Goal: Transaction & Acquisition: Purchase product/service

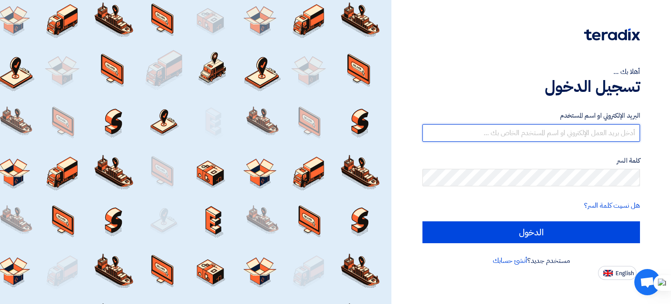
type input "sales@neo-es.com"
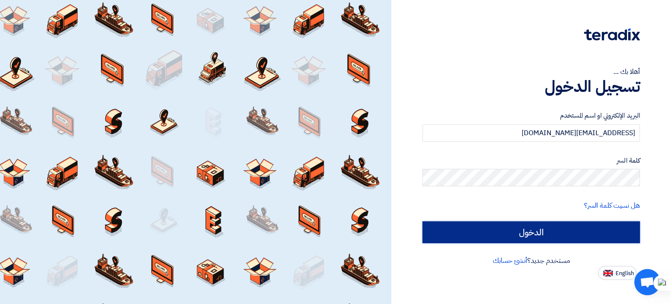
click at [469, 232] on input "الدخول" at bounding box center [531, 232] width 218 height 22
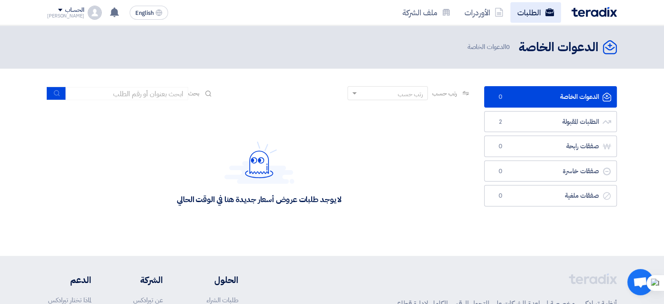
click at [524, 17] on link "الطلبات" at bounding box center [536, 12] width 51 height 21
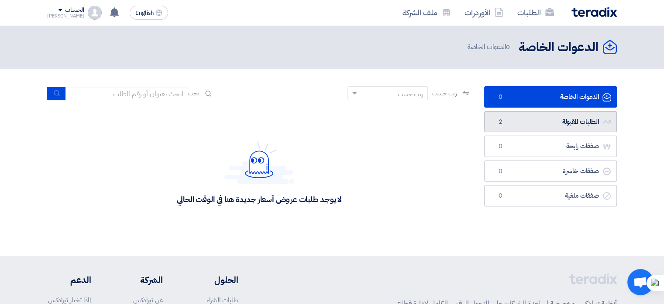
click at [572, 121] on link "الطلبات المقبولة الطلبات المقبولة 2" at bounding box center [550, 121] width 133 height 21
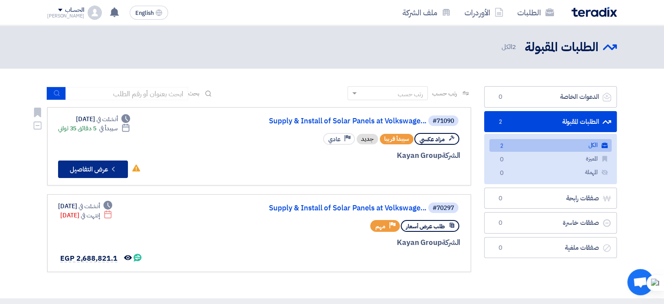
click at [116, 167] on icon "Check details" at bounding box center [113, 169] width 8 height 8
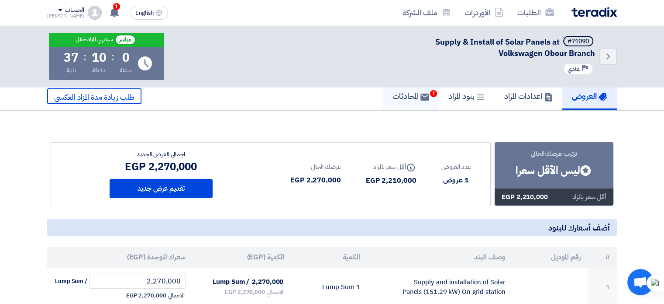
click at [400, 96] on h5 "المحادثات 1" at bounding box center [411, 96] width 37 height 10
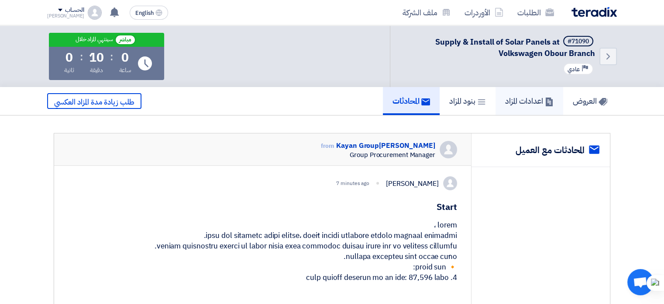
click at [527, 105] on h5 "اعدادات المزاد" at bounding box center [529, 101] width 48 height 10
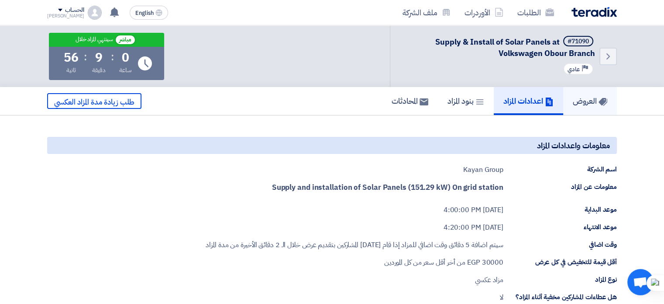
click at [587, 103] on h5 "العروض" at bounding box center [590, 101] width 35 height 10
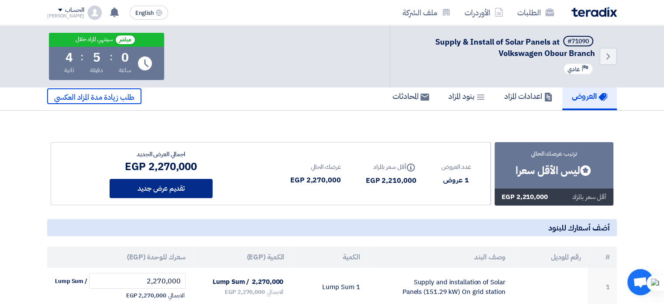
click at [179, 186] on button "تقديم عرض جديد" at bounding box center [161, 188] width 103 height 19
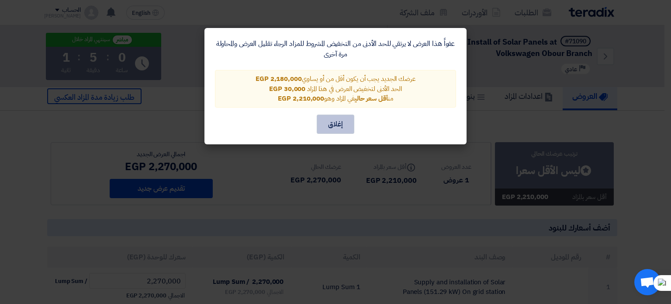
click at [332, 124] on button "إغلاق" at bounding box center [336, 123] width 38 height 19
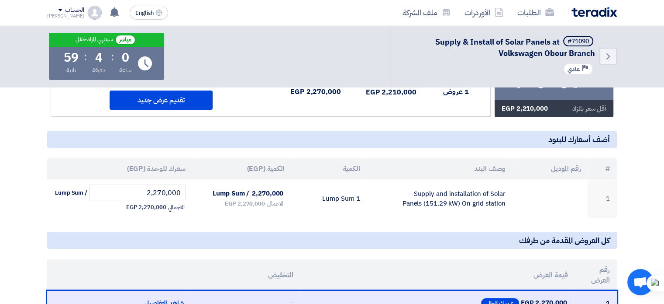
scroll to position [92, 0]
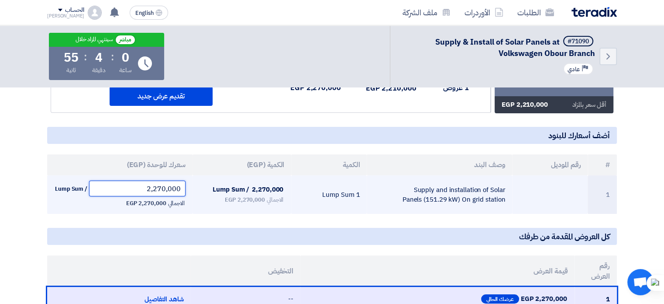
drag, startPoint x: 155, startPoint y: 187, endPoint x: 166, endPoint y: 191, distance: 11.5
click at [166, 191] on input "2,270,000" at bounding box center [137, 188] width 97 height 16
click at [162, 187] on input "2,100,080" at bounding box center [137, 188] width 97 height 16
click at [176, 188] on input "2,180,080" at bounding box center [137, 188] width 97 height 16
type input "2,180,000"
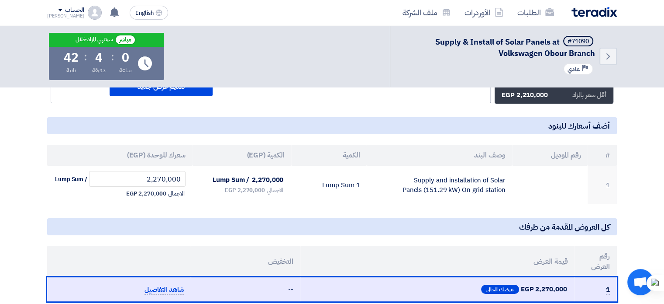
scroll to position [100, 0]
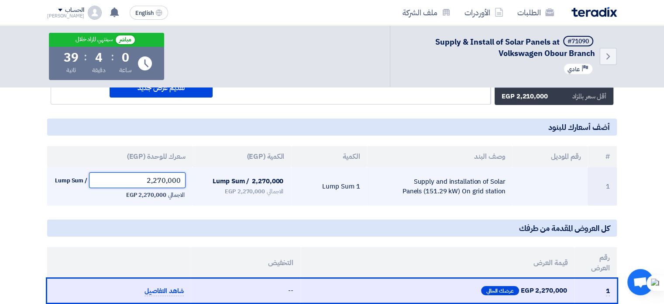
drag, startPoint x: 156, startPoint y: 180, endPoint x: 165, endPoint y: 182, distance: 9.4
click at [165, 182] on input "2,270,000" at bounding box center [137, 180] width 97 height 16
type input "210,008"
drag, startPoint x: 165, startPoint y: 182, endPoint x: 155, endPoint y: 181, distance: 9.6
click at [155, 181] on input "2,270,000" at bounding box center [137, 180] width 97 height 16
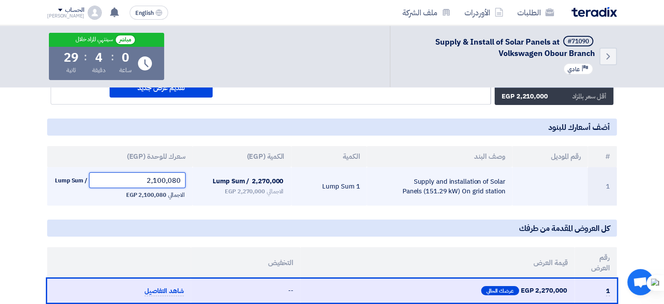
click at [157, 180] on input "2,100,080" at bounding box center [137, 180] width 97 height 16
click at [176, 180] on input "2,180,080" at bounding box center [137, 180] width 97 height 16
type input "2,180,000"
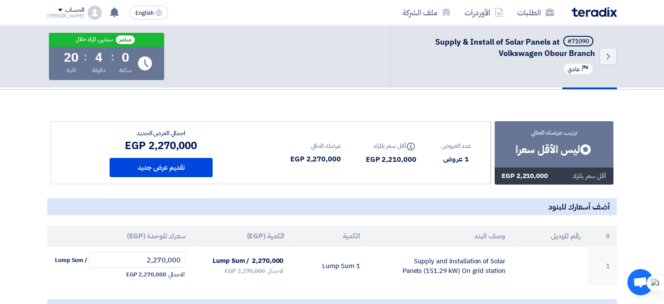
scroll to position [20, 0]
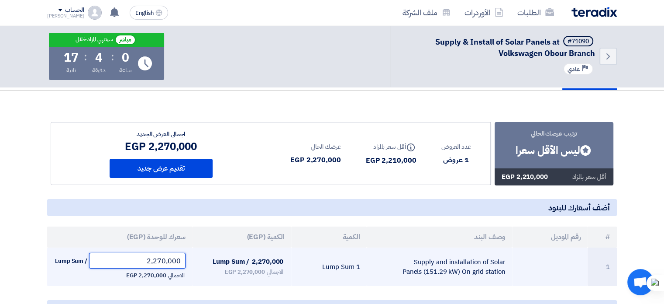
click at [156, 258] on input "2,270,000" at bounding box center [137, 260] width 97 height 16
drag, startPoint x: 154, startPoint y: 259, endPoint x: 165, endPoint y: 259, distance: 11.4
click at [165, 259] on input "2,270,000" at bounding box center [137, 260] width 97 height 16
click at [161, 260] on input "2,100,080" at bounding box center [137, 260] width 97 height 16
click at [176, 260] on input "2,180,080" at bounding box center [137, 260] width 97 height 16
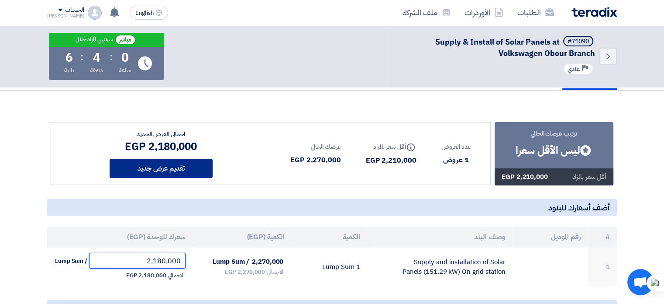
type input "2,180,000"
click at [161, 165] on button "تقديم عرض جديد" at bounding box center [161, 168] width 103 height 19
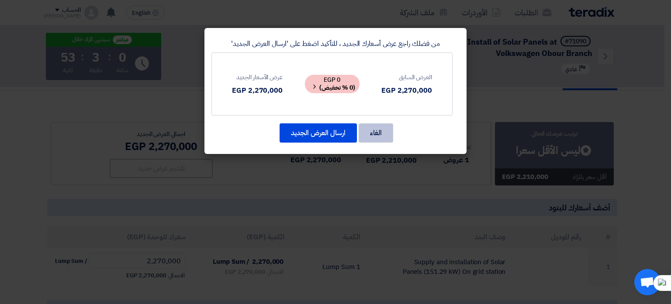
click at [385, 136] on button "الغاء" at bounding box center [376, 132] width 35 height 19
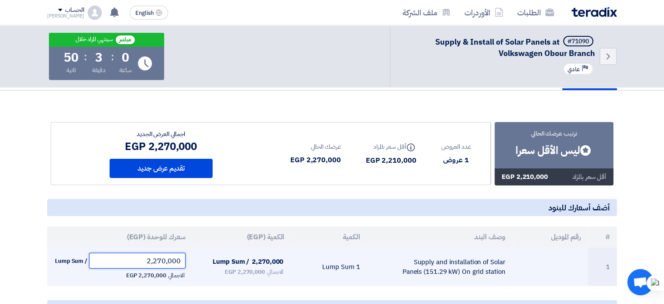
drag, startPoint x: 154, startPoint y: 260, endPoint x: 166, endPoint y: 259, distance: 11.8
click at [166, 259] on input "2,270,000" at bounding box center [137, 260] width 97 height 16
drag, startPoint x: 159, startPoint y: 259, endPoint x: 165, endPoint y: 260, distance: 6.2
click at [165, 260] on input "2,100,080" at bounding box center [137, 260] width 97 height 16
type input "2,180,800"
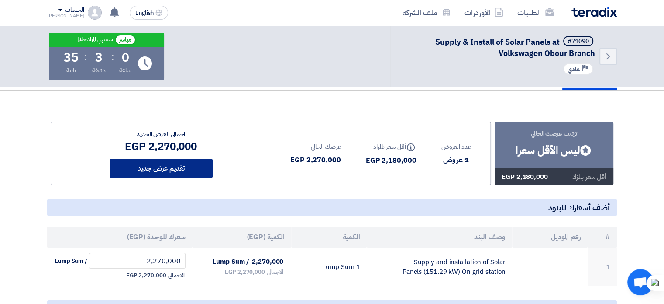
click at [160, 173] on button "تقديم عرض جديد" at bounding box center [161, 168] width 103 height 19
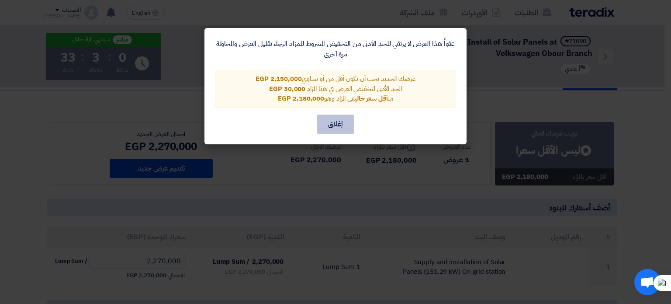
click at [332, 124] on button "إغلاق" at bounding box center [336, 123] width 38 height 19
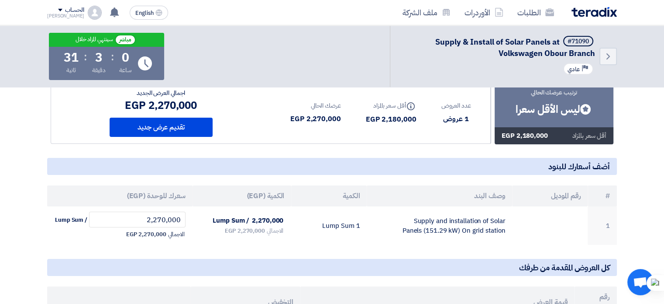
scroll to position [61, 0]
click at [167, 218] on input "2,270,000" at bounding box center [137, 219] width 97 height 16
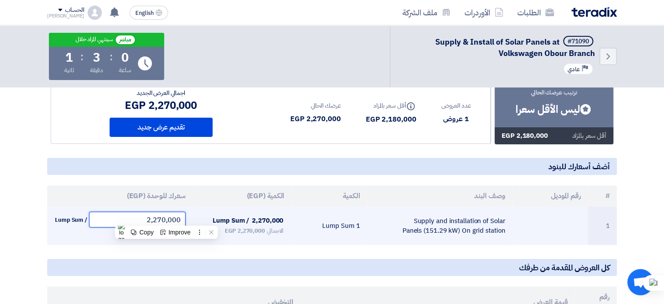
click at [167, 218] on input "2,270,000" at bounding box center [137, 219] width 97 height 16
click at [164, 221] on input "2,270,000" at bounding box center [137, 219] width 97 height 16
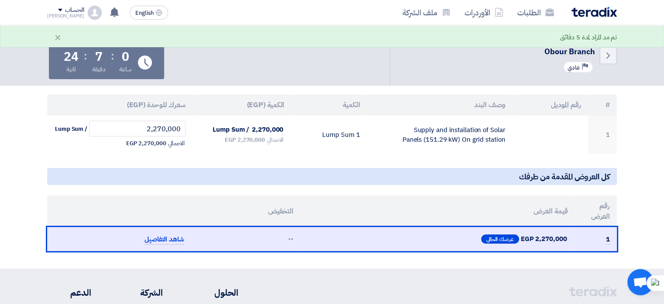
scroll to position [152, 0]
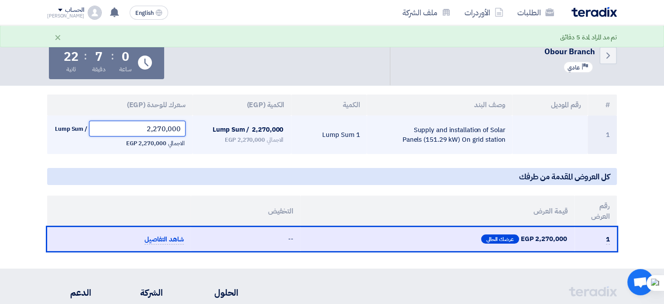
click at [162, 130] on input "2,270,000" at bounding box center [137, 129] width 97 height 16
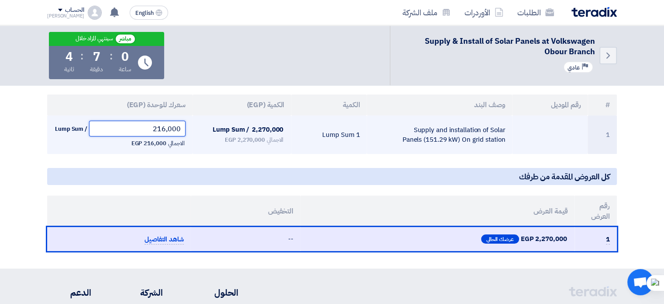
type input "2,160,000"
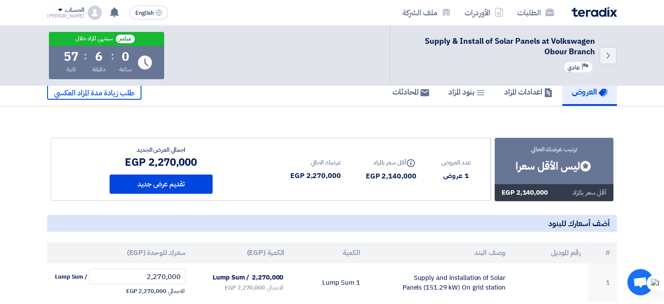
scroll to position [0, 0]
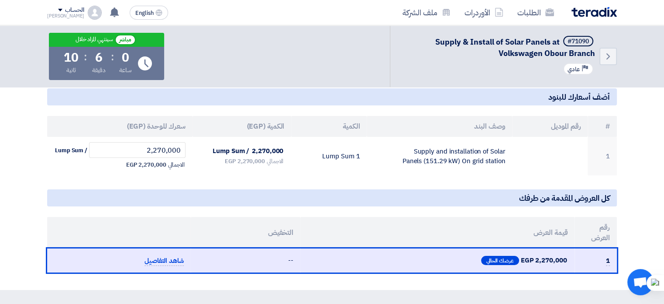
scroll to position [126, 0]
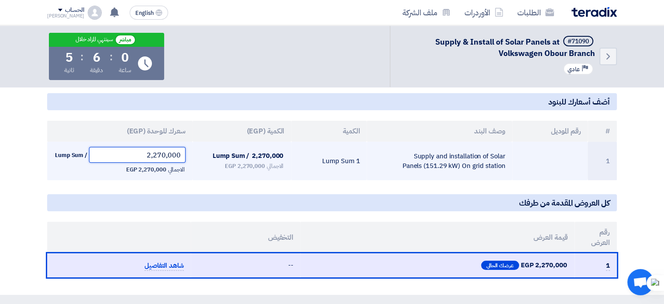
click at [167, 154] on input "2,270,000" at bounding box center [137, 155] width 97 height 16
type input "2,135"
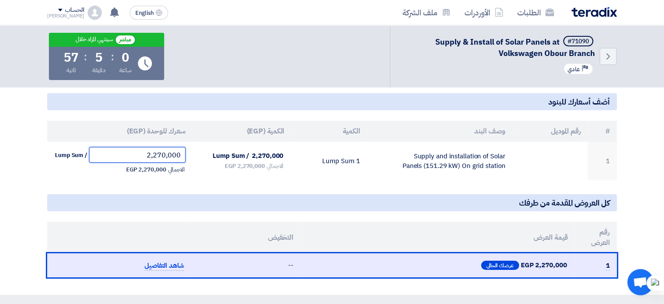
click at [167, 154] on input "2,270,000" at bounding box center [137, 155] width 97 height 16
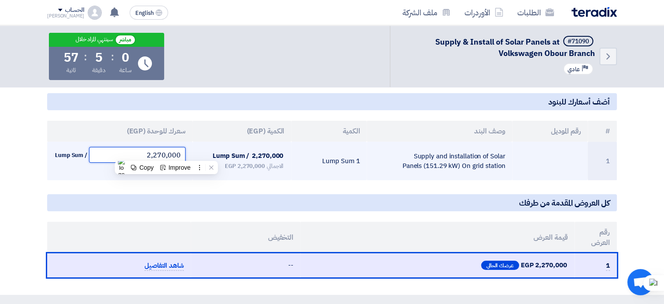
click at [167, 154] on input "2,270,000" at bounding box center [137, 155] width 97 height 16
type input "2,135,000"
click at [112, 178] on td "2,135,000 / Lump Sum الاجمالي 2,135,000 EGP" at bounding box center [119, 161] width 145 height 38
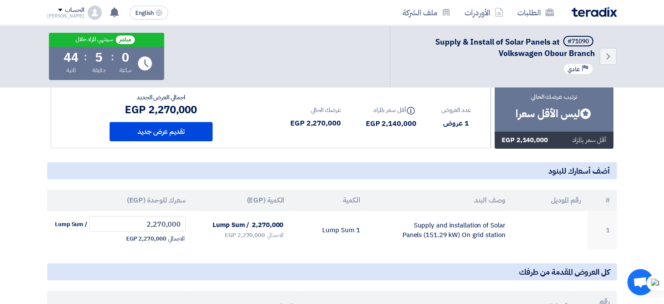
scroll to position [58, 0]
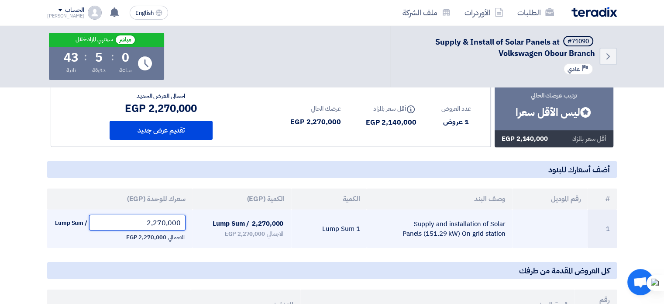
click at [140, 223] on input "2,270,000" at bounding box center [137, 222] width 97 height 16
drag, startPoint x: 154, startPoint y: 221, endPoint x: 166, endPoint y: 222, distance: 12.3
click at [166, 222] on input "2,270,000" at bounding box center [137, 222] width 97 height 16
type input "2,100,035"
type input "2,135,000"
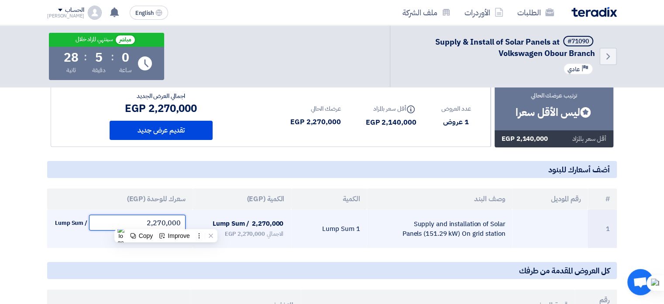
click at [154, 225] on input "2,270,000" at bounding box center [137, 222] width 97 height 16
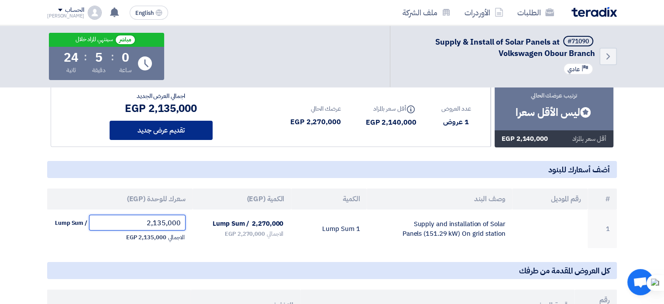
type input "2,135,000"
click at [177, 122] on button "تقديم عرض جديد" at bounding box center [161, 130] width 103 height 19
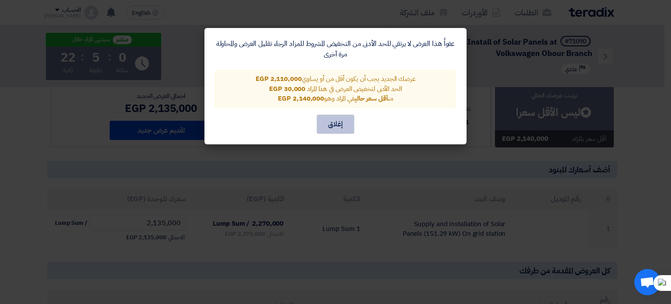
click at [332, 122] on button "إغلاق" at bounding box center [336, 123] width 38 height 19
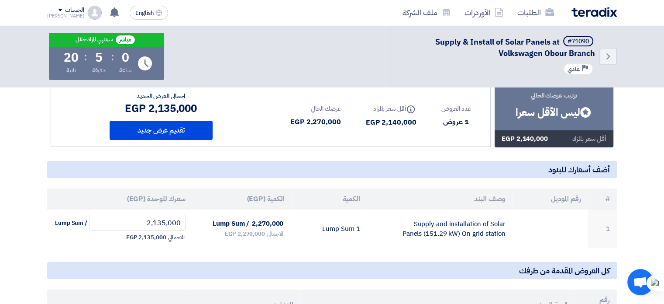
scroll to position [42, 0]
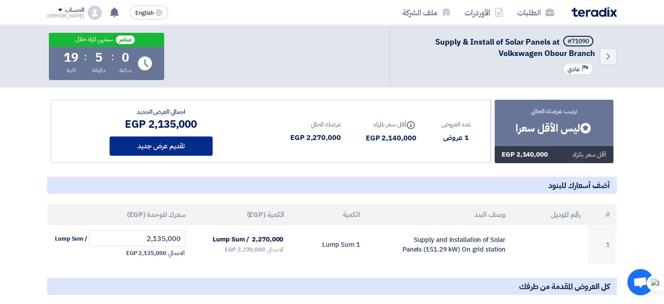
click at [187, 145] on button "تقديم عرض جديد" at bounding box center [161, 145] width 103 height 19
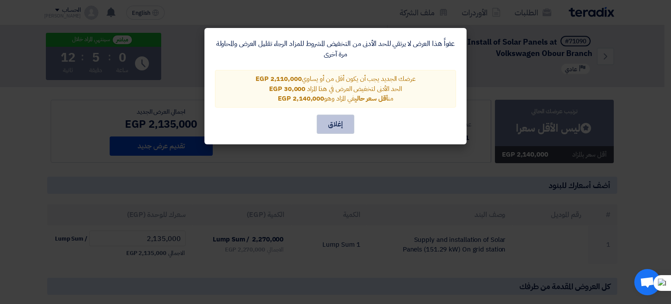
click at [337, 119] on button "إغلاق" at bounding box center [336, 123] width 38 height 19
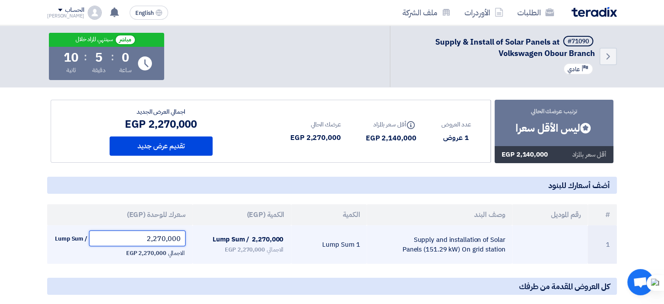
click at [158, 237] on input "2,270,000" at bounding box center [137, 238] width 97 height 16
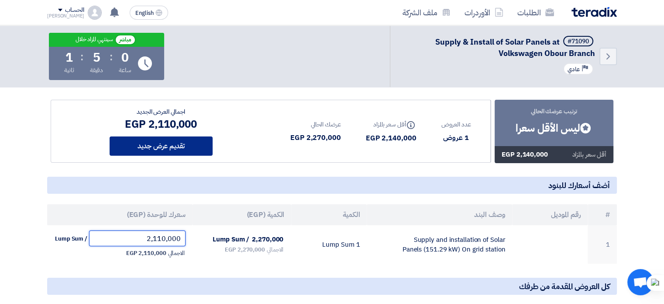
type input "2,110,000"
click at [183, 146] on button "تقديم عرض جديد" at bounding box center [161, 145] width 103 height 19
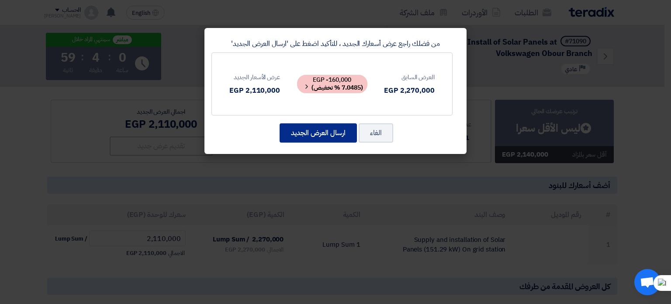
click at [313, 141] on button "ارسال العرض الجديد" at bounding box center [318, 132] width 77 height 19
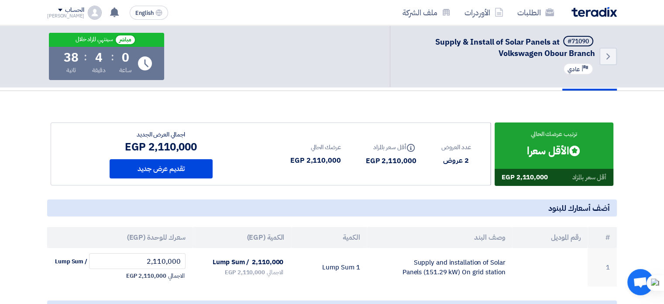
scroll to position [0, 0]
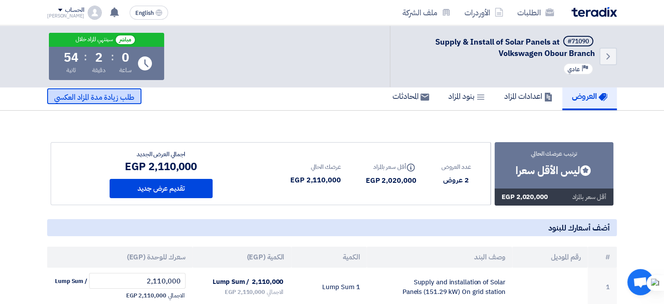
click at [123, 97] on span "طلب زيادة مدة المزاد العكسي" at bounding box center [94, 97] width 80 height 11
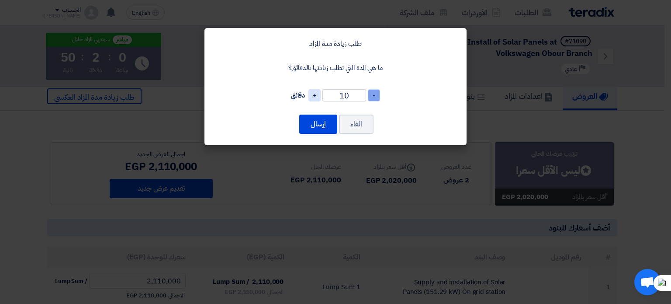
click at [374, 98] on span "-" at bounding box center [374, 95] width 12 height 12
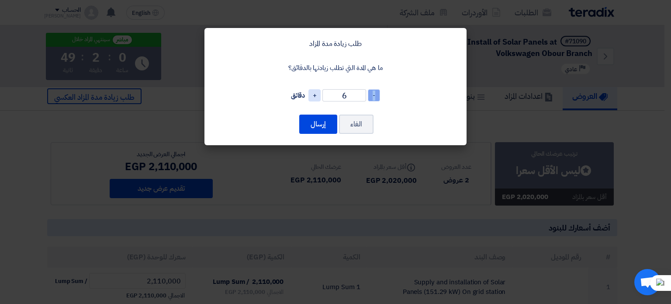
type input "5"
click at [363, 159] on modal-container "طلب زيادة مدة المزاد ما هي المدة التي تطلب زيادتها بالدقائق؟ - 5 + دقائق الغاء …" at bounding box center [335, 152] width 671 height 304
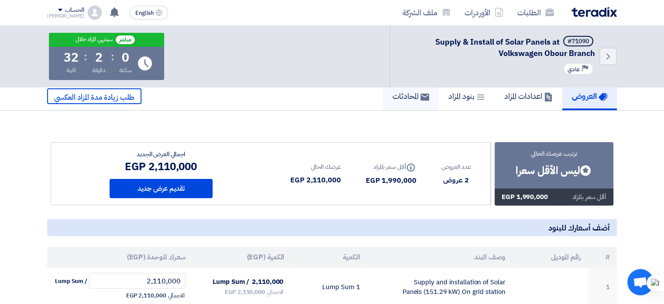
click at [408, 93] on h5 "المحادثات" at bounding box center [411, 96] width 37 height 10
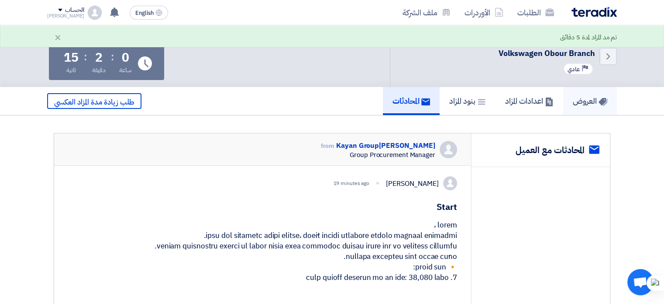
click at [580, 102] on h5 "العروض" at bounding box center [590, 101] width 35 height 10
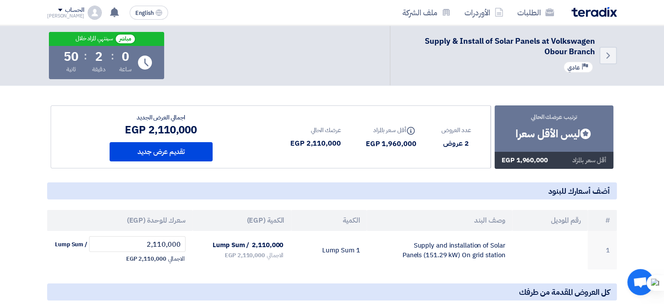
scroll to position [38, 0]
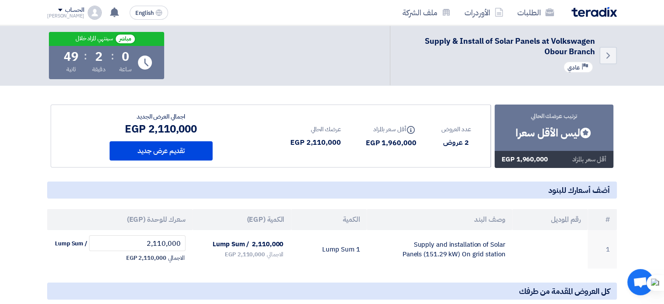
click at [463, 180] on div "ترتيب عرضك الحالي Bids submitted ليس الأقل سعرا أقل سعر بالمزاد 1,960,000 EGP ع…" at bounding box center [332, 186] width 570 height 164
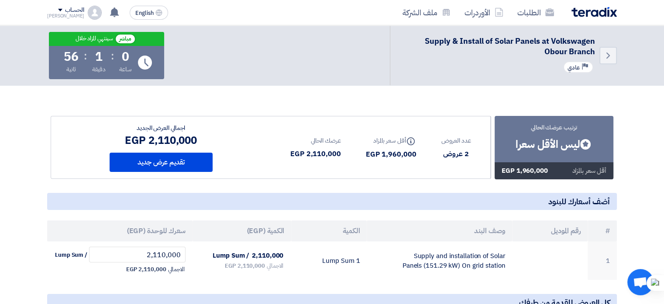
scroll to position [26, 0]
click at [608, 51] on icon "Back" at bounding box center [608, 55] width 10 height 10
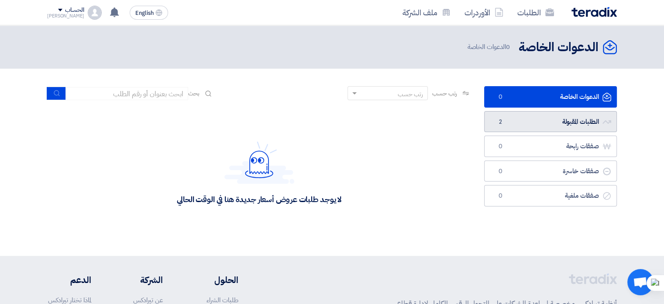
click at [580, 127] on link "الطلبات المقبولة الطلبات المقبولة 2" at bounding box center [550, 121] width 133 height 21
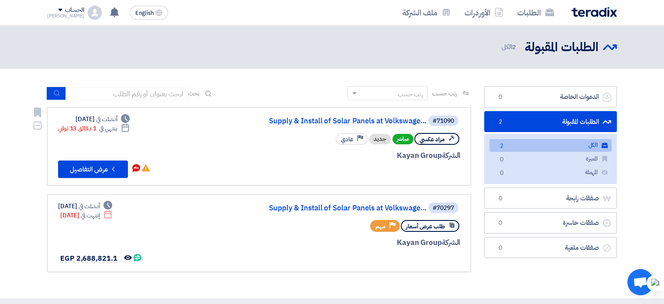
click at [287, 145] on div "مزاد عكسي مباشر جديد Priority عادي" at bounding box center [355, 138] width 210 height 15
click at [315, 122] on link "Supply & Install of Solar Panels at Volkswage..." at bounding box center [339, 121] width 175 height 8
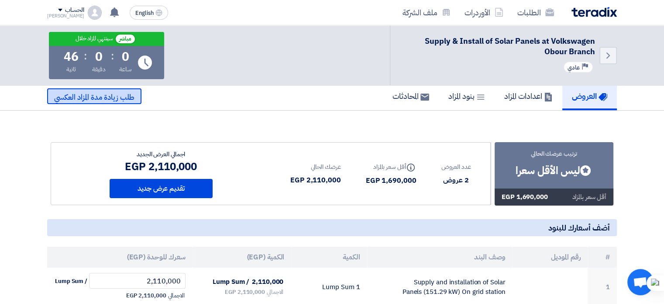
click at [124, 96] on span "طلب زيادة مدة المزاد العكسي" at bounding box center [94, 97] width 80 height 11
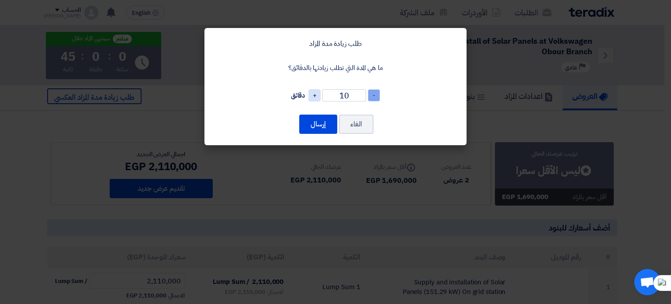
click at [370, 95] on span "-" at bounding box center [374, 95] width 12 height 12
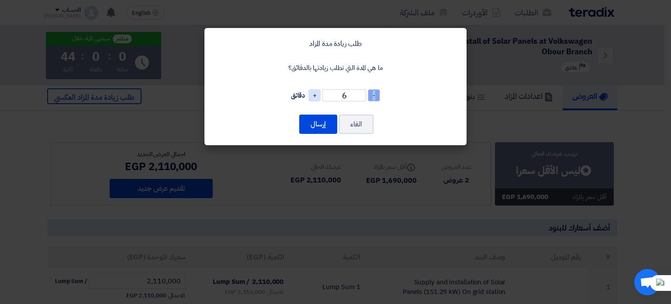
type input "5"
click at [321, 121] on button "إرسال" at bounding box center [318, 123] width 38 height 19
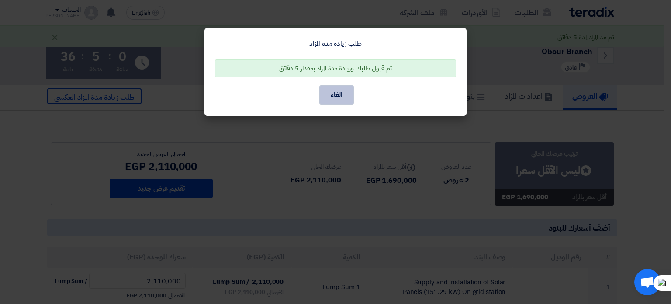
click at [338, 88] on button "الغاء" at bounding box center [336, 94] width 35 height 19
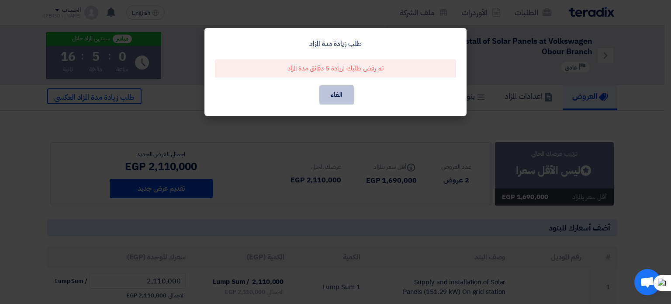
click at [337, 88] on button "الغاء" at bounding box center [336, 94] width 35 height 19
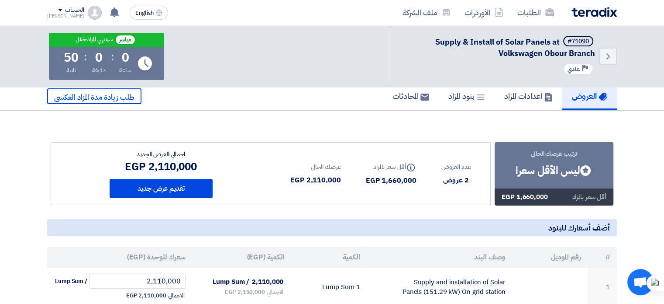
click at [159, 163] on div "2,110,000 EGP" at bounding box center [161, 167] width 103 height 16
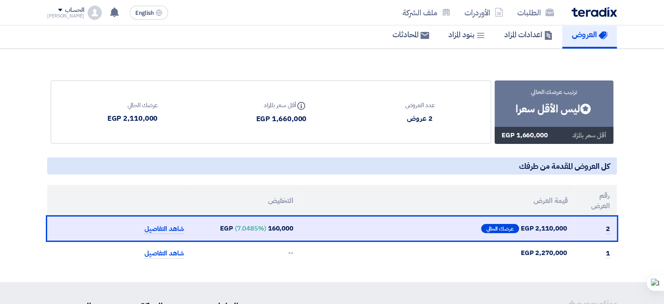
scroll to position [68, 0]
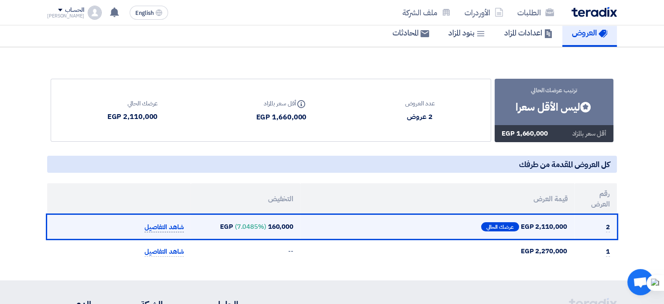
click at [172, 228] on span "شاهد التفاصيل" at bounding box center [164, 227] width 39 height 10
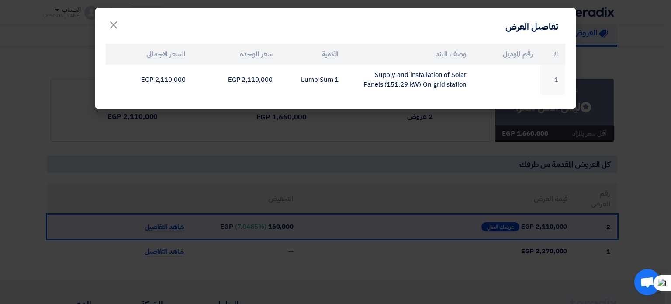
click at [229, 173] on modal-container "تفاصيل العرض × # رقم الموديل وصف البند الكمية سعر الوحدة السعر الاجمالي 1 Suppl…" at bounding box center [335, 152] width 671 height 304
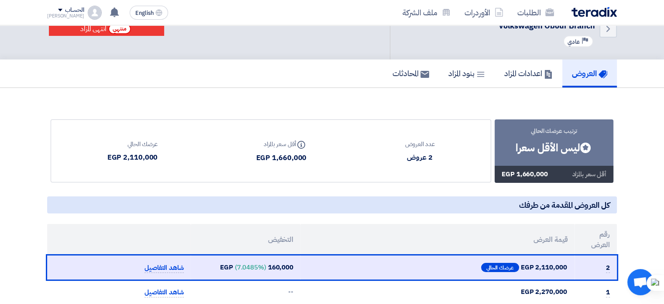
scroll to position [0, 0]
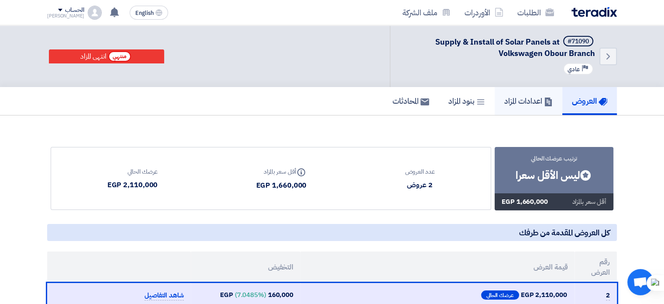
click at [505, 101] on h5 "اعدادات المزاد" at bounding box center [529, 101] width 48 height 10
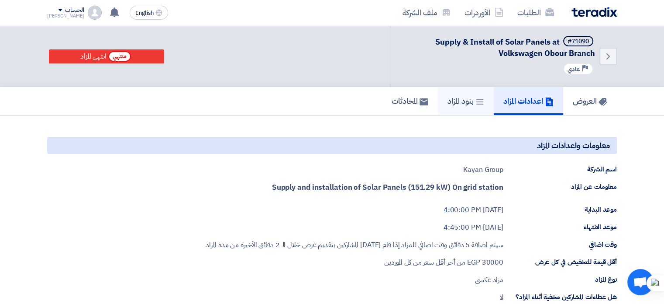
click at [464, 104] on h5 "بنود المزاد" at bounding box center [466, 101] width 37 height 10
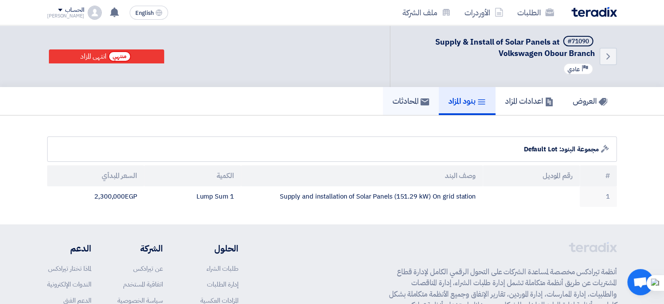
click at [402, 104] on h5 "المحادثات" at bounding box center [411, 101] width 37 height 10
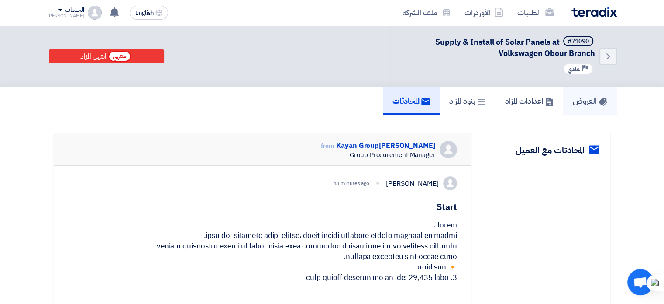
click at [577, 110] on link "العروض" at bounding box center [591, 101] width 54 height 28
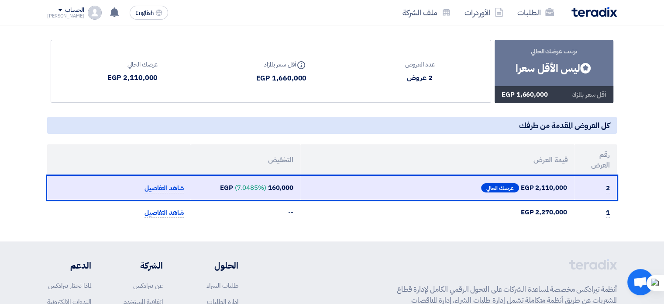
scroll to position [105, 0]
